Goal: Information Seeking & Learning: Learn about a topic

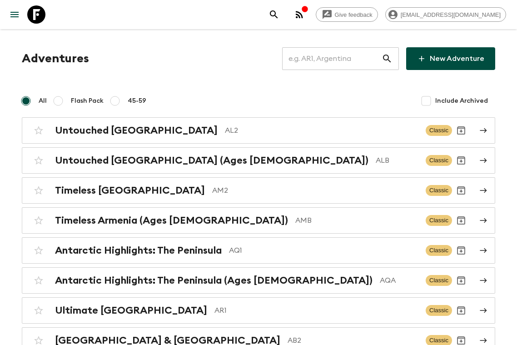
click at [361, 52] on input "text" at bounding box center [332, 58] width 100 height 25
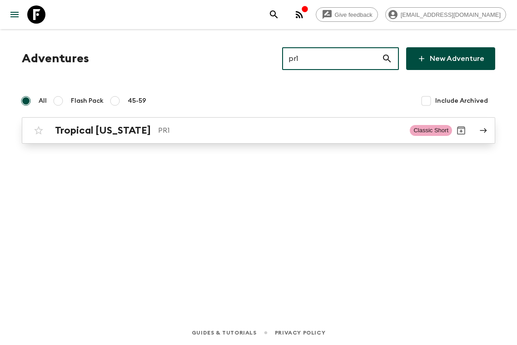
type input "pr1"
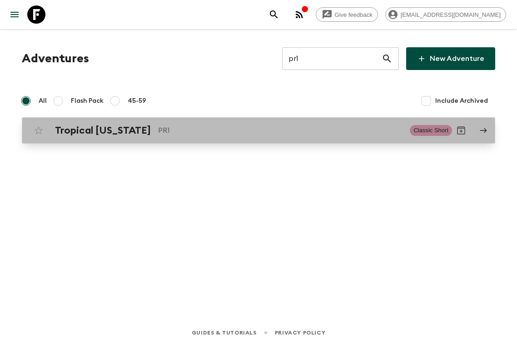
click at [154, 141] on link "Tropical Puerto Rico PR1 Classic Short" at bounding box center [258, 130] width 473 height 26
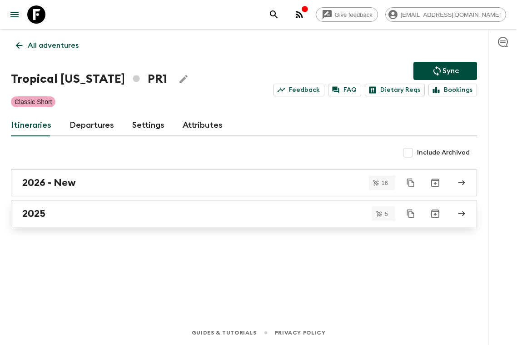
click at [109, 206] on link "2025" at bounding box center [244, 213] width 466 height 27
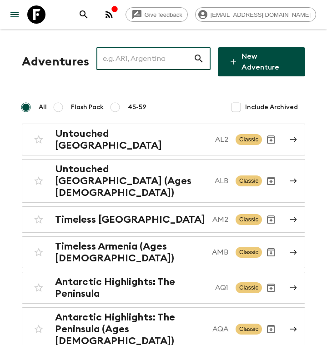
click at [150, 65] on input "text" at bounding box center [144, 58] width 97 height 25
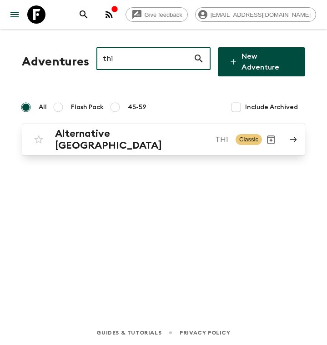
type input "th1"
click at [116, 130] on h2 "Alternative Thailand" at bounding box center [131, 140] width 153 height 24
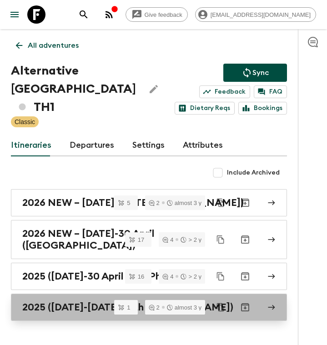
click at [53, 301] on h2 "2025 (1 May-30 September with Koh Samui)" at bounding box center [127, 307] width 211 height 12
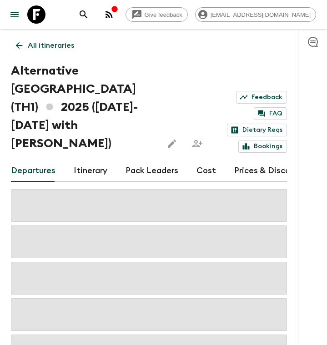
click at [82, 160] on link "Itinerary" at bounding box center [91, 171] width 34 height 22
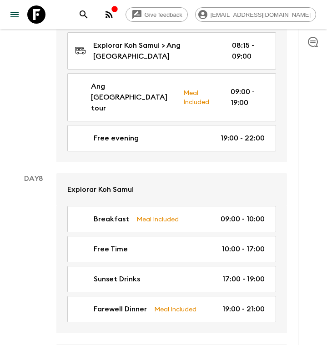
scroll to position [2044, 0]
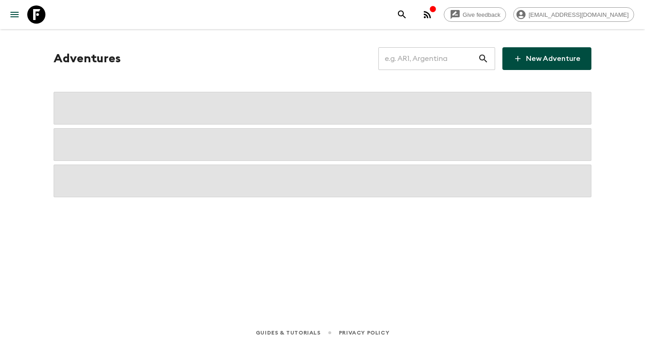
click at [446, 54] on input "text" at bounding box center [429, 58] width 100 height 25
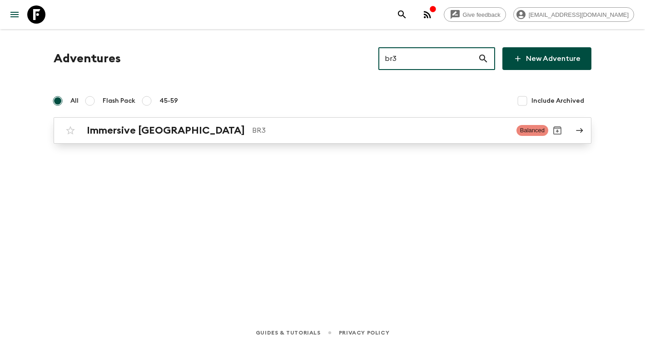
type input "br3"
click at [297, 129] on p "BR3" at bounding box center [380, 130] width 257 height 11
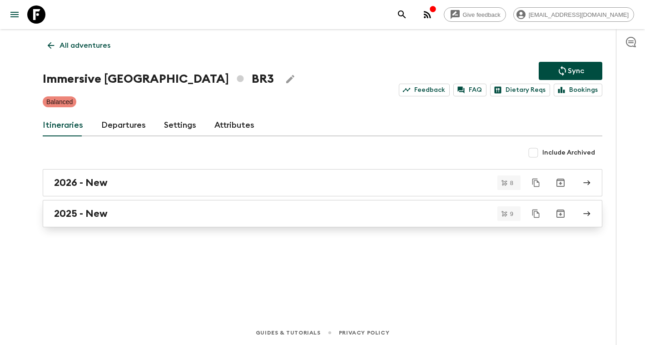
click at [118, 214] on div "2025 - New" at bounding box center [314, 214] width 520 height 12
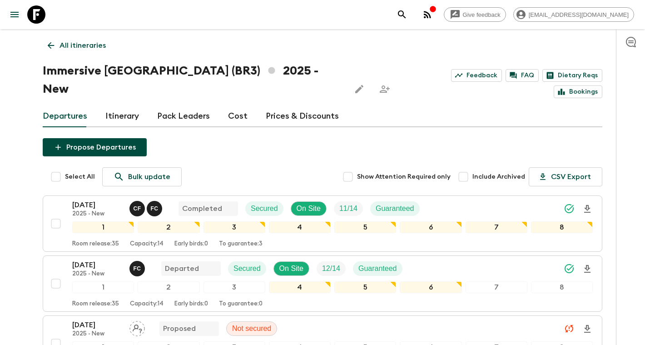
scroll to position [22, 0]
